Goal: Obtain resource: Download file/media

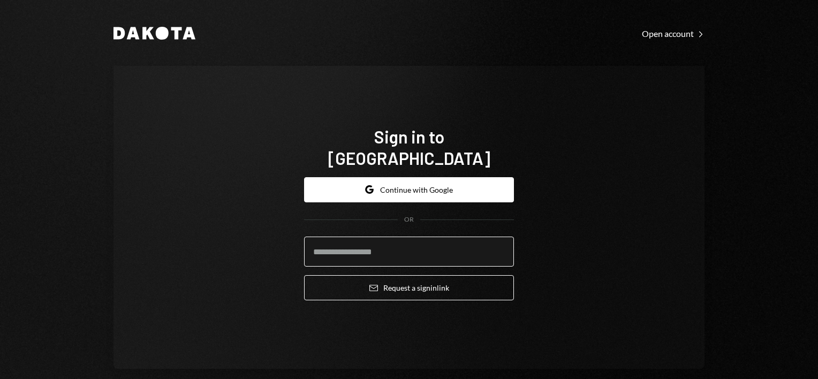
click at [411, 244] on input "email" at bounding box center [409, 252] width 210 height 30
type input "**********"
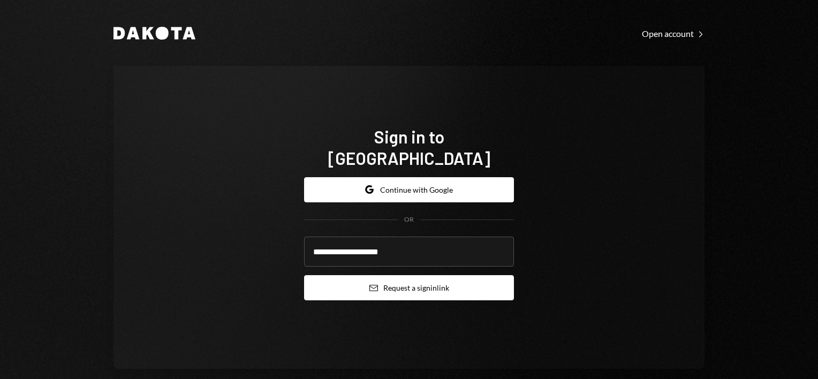
click at [423, 284] on button "Email Request a sign in link" at bounding box center [409, 287] width 210 height 25
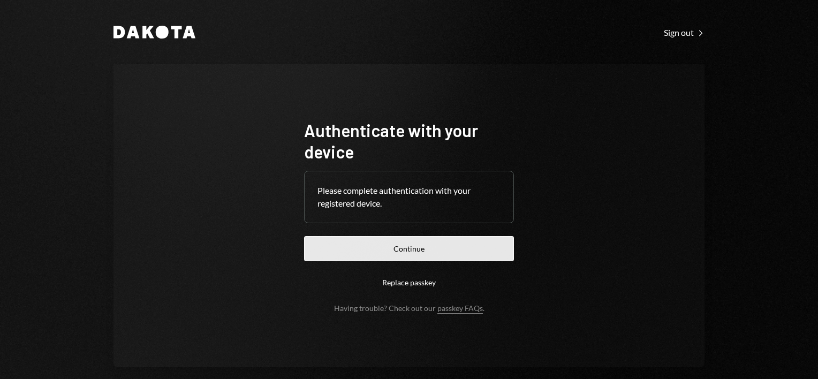
click at [428, 253] on button "Continue" at bounding box center [409, 248] width 210 height 25
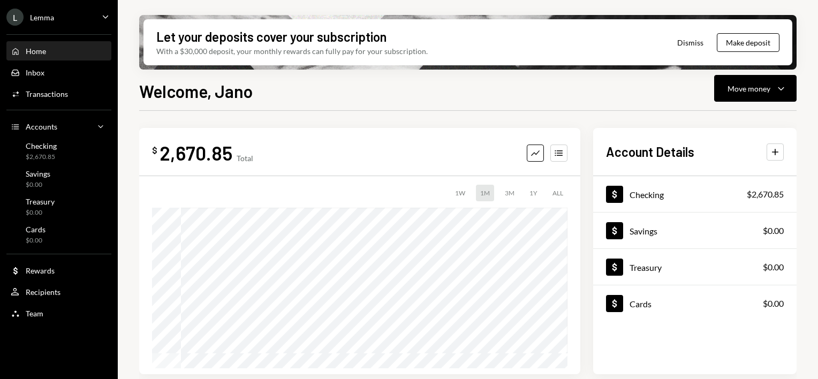
click at [103, 17] on icon "Caret Down" at bounding box center [106, 17] width 12 height 12
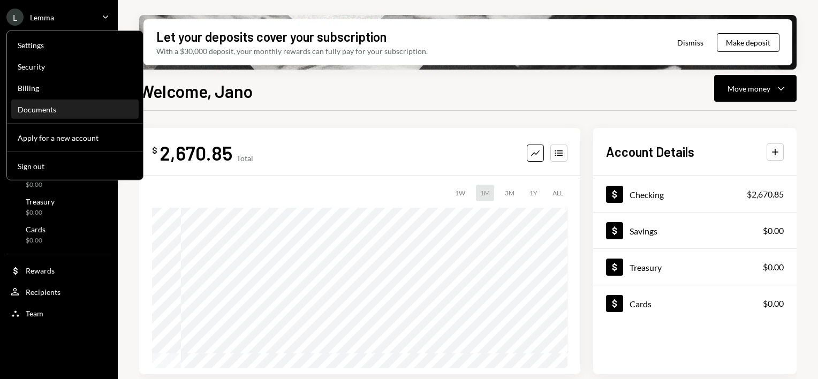
click at [71, 107] on div "Documents" at bounding box center [75, 109] width 115 height 9
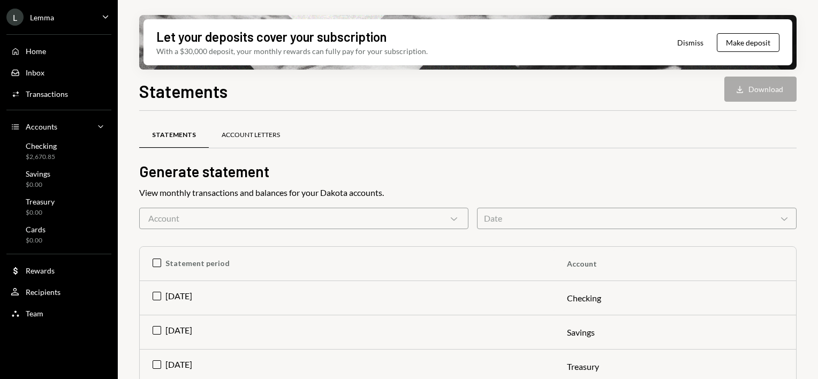
click at [252, 141] on div "Account Letters" at bounding box center [251, 136] width 84 height 26
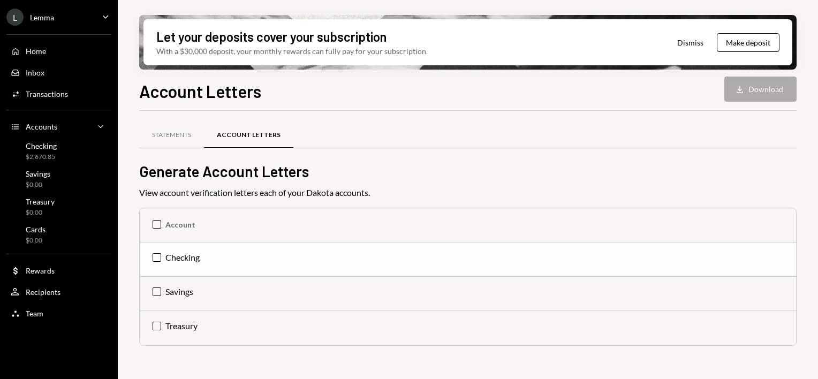
click at [157, 258] on td "Checking" at bounding box center [468, 260] width 657 height 34
click at [764, 86] on button "Download Download" at bounding box center [761, 89] width 72 height 25
